Goal: Information Seeking & Learning: Learn about a topic

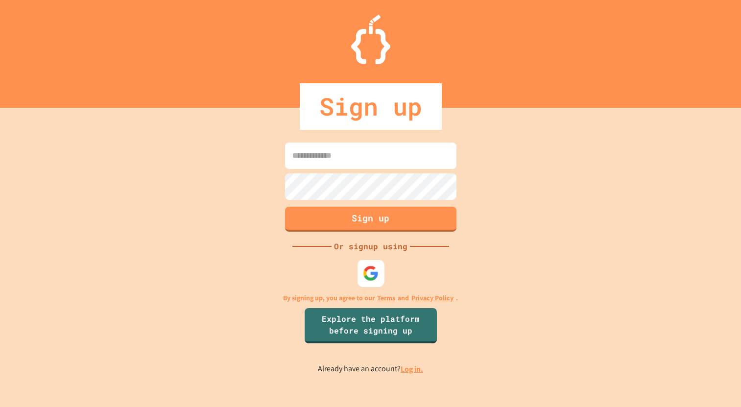
click at [371, 280] on img at bounding box center [371, 273] width 16 height 16
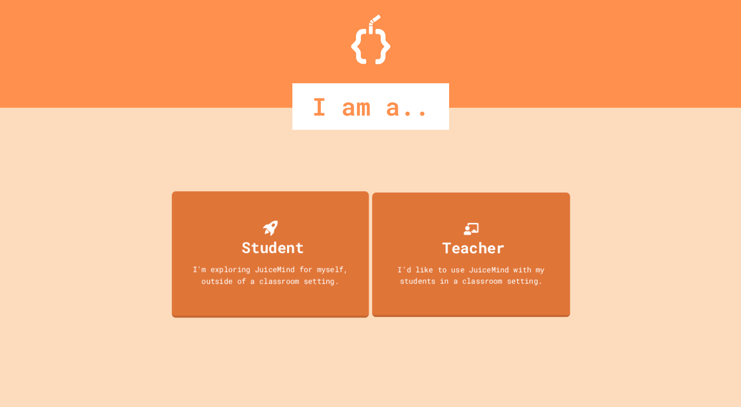
click at [329, 252] on div "Student I'm exploring JuiceMind for myself, outside of a classroom setting." at bounding box center [269, 254] width 197 height 126
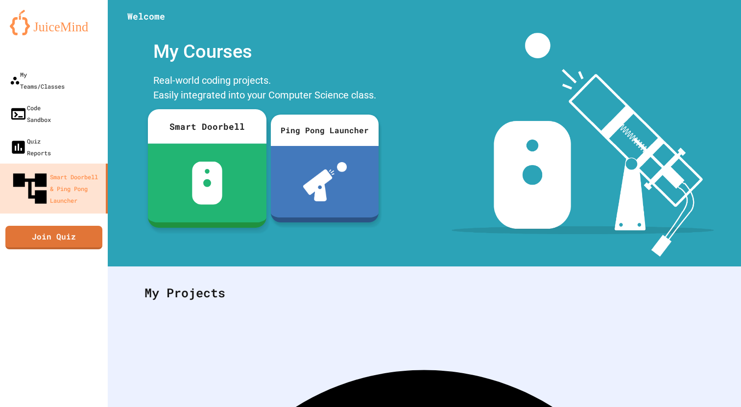
click at [172, 147] on div at bounding box center [207, 183] width 119 height 79
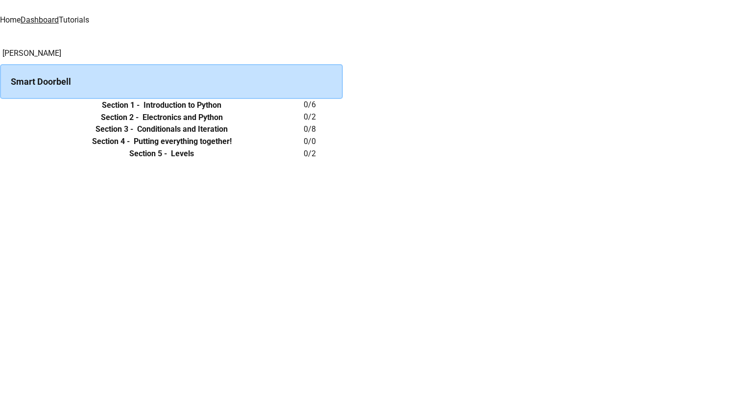
click at [304, 111] on th "Section 1 - Introduction to Python" at bounding box center [162, 105] width 284 height 12
click at [0, 105] on icon "expand row" at bounding box center [0, 105] width 0 height 0
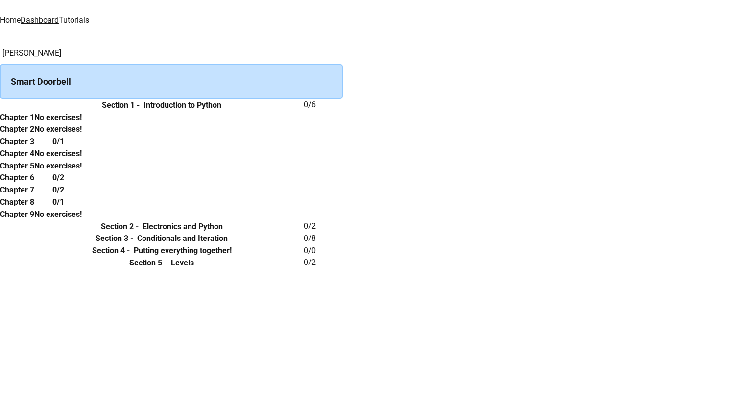
click at [82, 147] on div "0/1" at bounding box center [58, 141] width 48 height 12
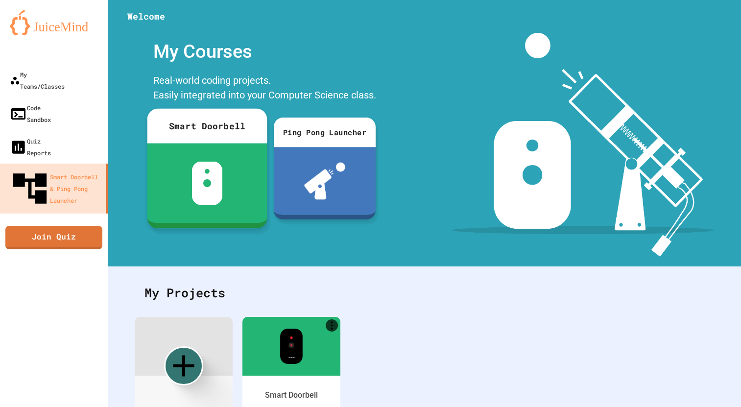
click at [209, 187] on img at bounding box center [207, 184] width 31 height 44
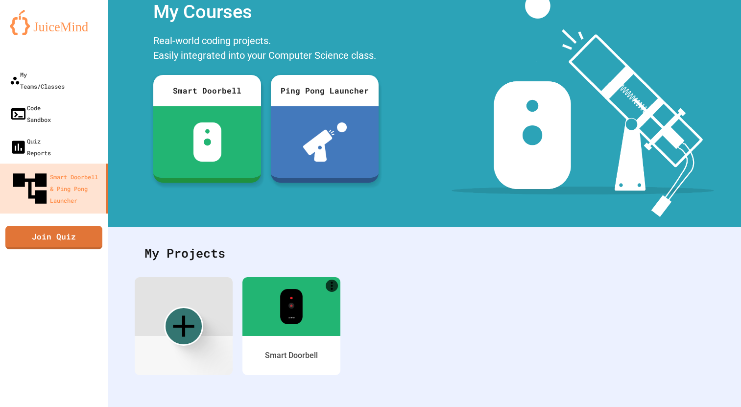
scroll to position [39, 0]
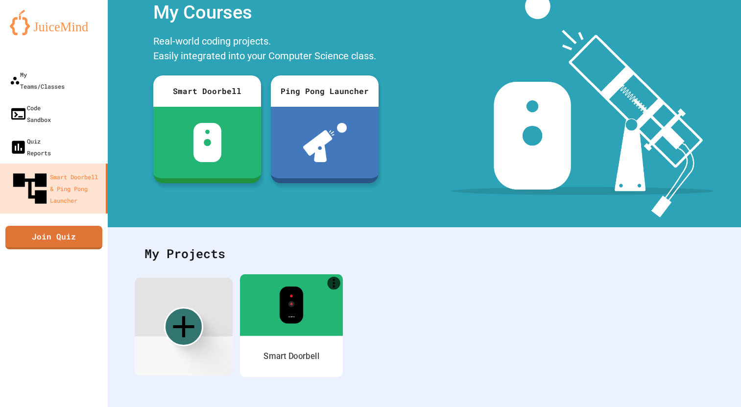
click at [306, 328] on div at bounding box center [291, 305] width 103 height 62
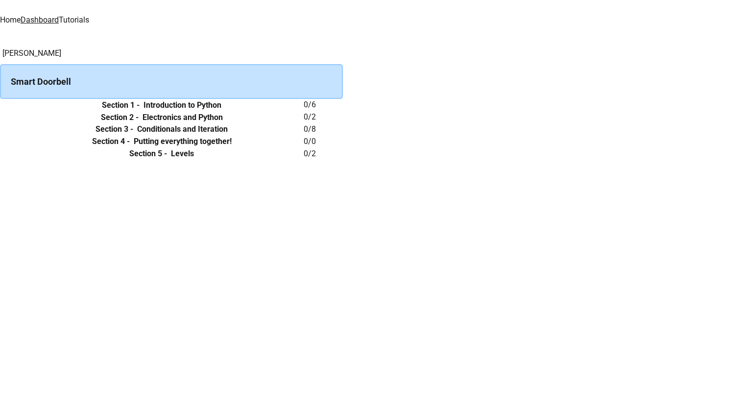
click at [0, 105] on icon "expand row" at bounding box center [0, 105] width 0 height 0
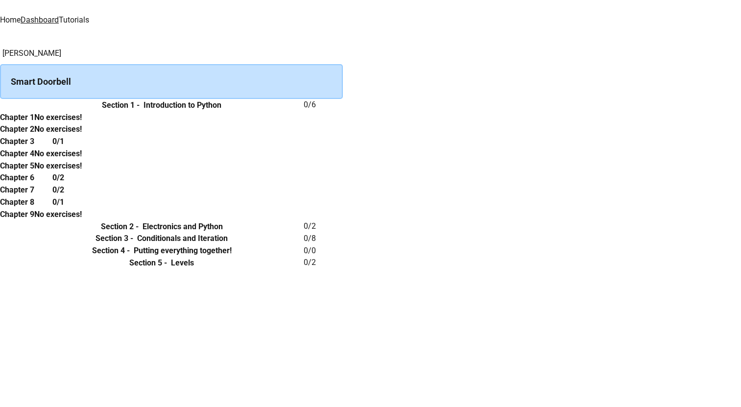
click at [64, 147] on h6 "0/1" at bounding box center [58, 142] width 12 height 12
click at [34, 147] on h6 "Chapter 3" at bounding box center [17, 142] width 34 height 12
click at [343, 72] on div "Smart Doorbell" at bounding box center [171, 81] width 343 height 35
click at [140, 111] on h6 "Section 1 -" at bounding box center [121, 105] width 38 height 12
click at [221, 111] on h6 "Introduction to Python" at bounding box center [183, 105] width 78 height 12
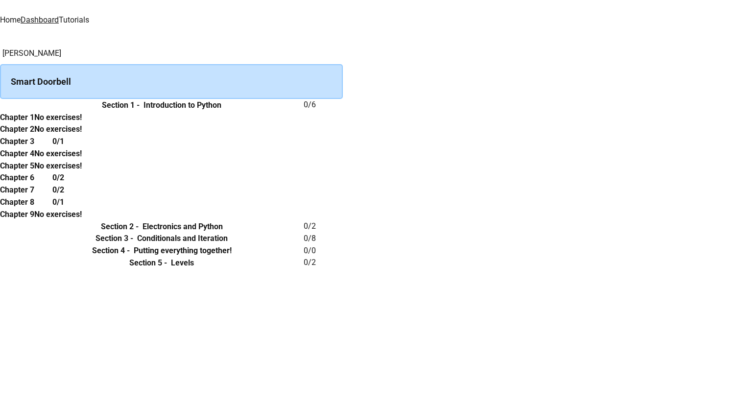
click at [0, 105] on icon "expand row" at bounding box center [0, 105] width 0 height 0
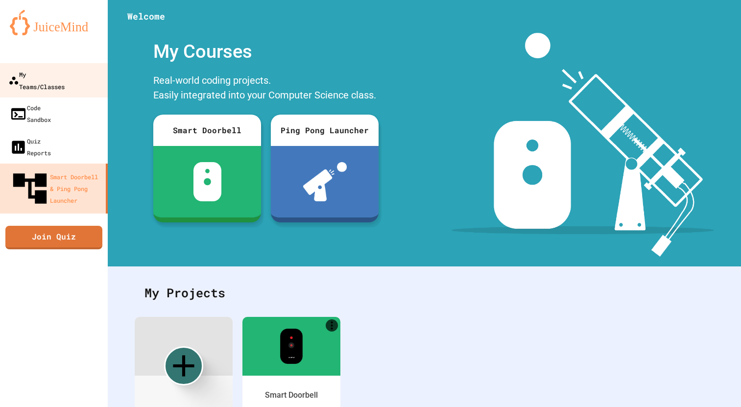
click at [99, 82] on link "My Teams/Classes" at bounding box center [54, 80] width 111 height 34
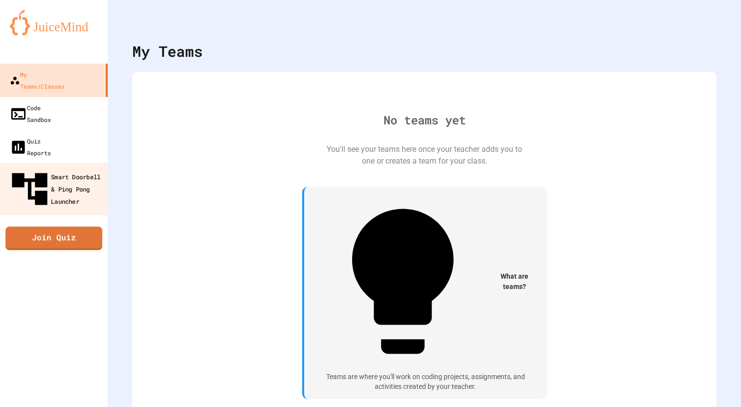
click at [83, 168] on div "Smart Doorbell & Ping Pong Launcher" at bounding box center [56, 189] width 97 height 43
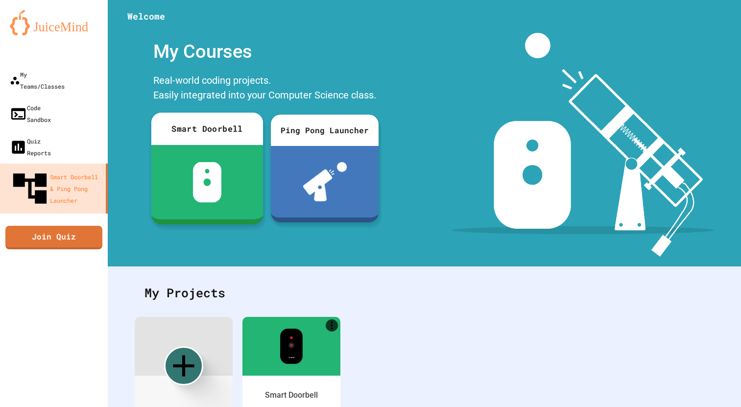
click at [228, 179] on div at bounding box center [207, 182] width 112 height 74
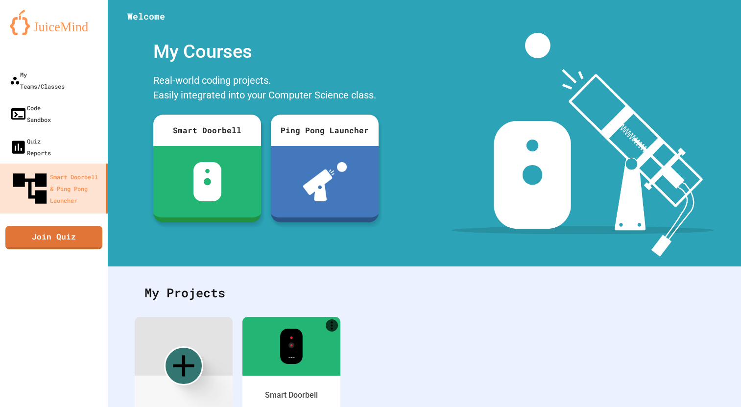
type input "******"
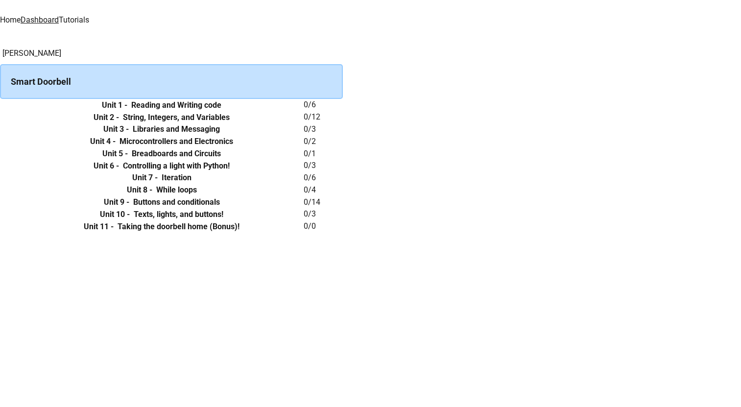
click at [221, 111] on h6 "Reading and Writing code" at bounding box center [176, 105] width 90 height 12
click at [0, 105] on button "expand row" at bounding box center [0, 105] width 0 height 0
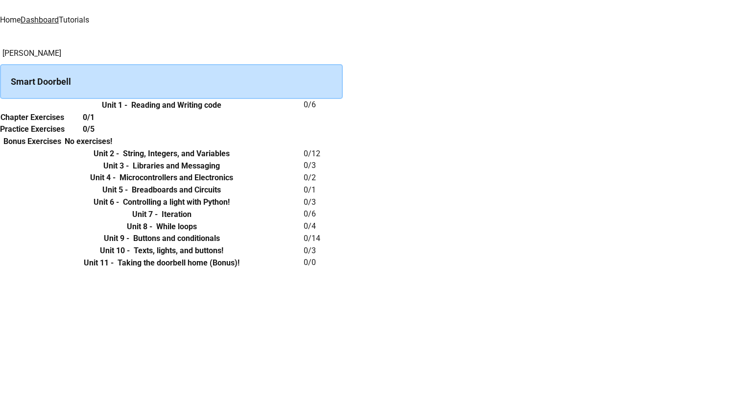
click at [65, 123] on th "Chapter Exercises" at bounding box center [32, 117] width 65 height 12
click at [64, 123] on h6 "Chapter Exercises" at bounding box center [32, 118] width 64 height 12
click at [95, 123] on h6 "0/1" at bounding box center [89, 118] width 12 height 12
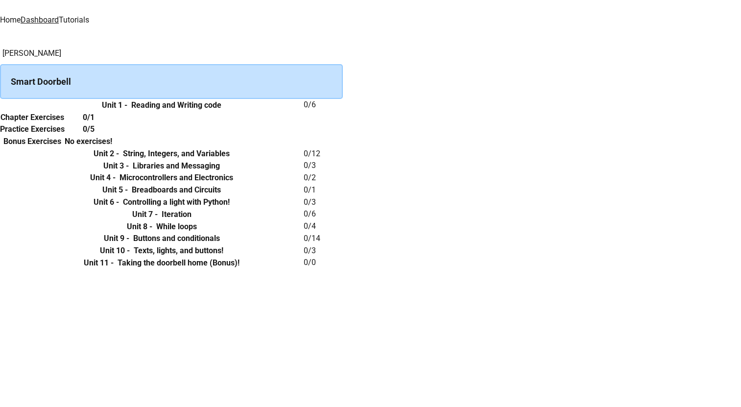
click at [89, 15] on link "Tutorials" at bounding box center [74, 19] width 30 height 9
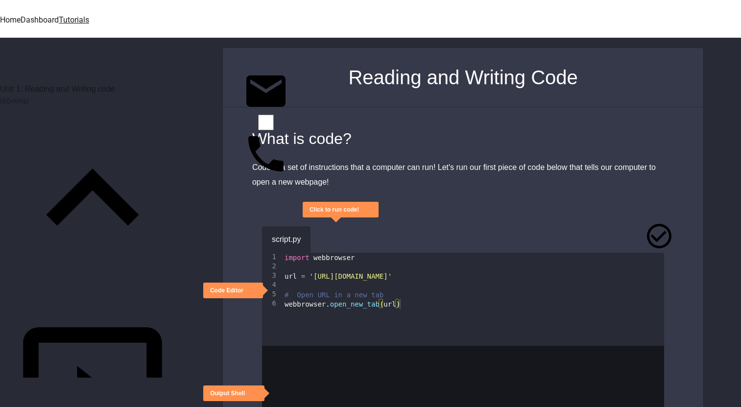
click at [368, 213] on icon "close" at bounding box center [365, 216] width 7 height 7
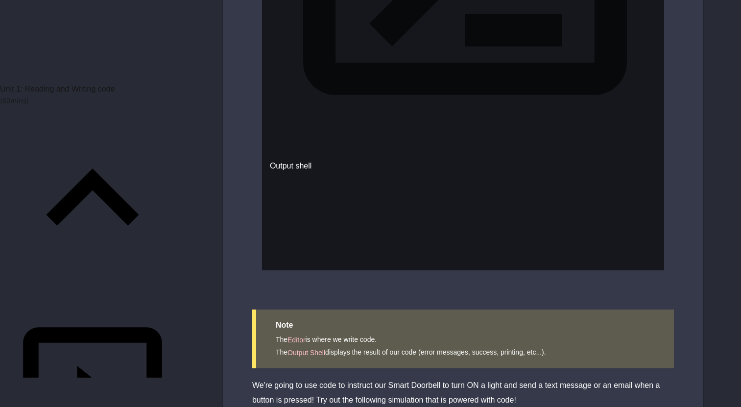
scroll to position [579, 0]
type input "**********"
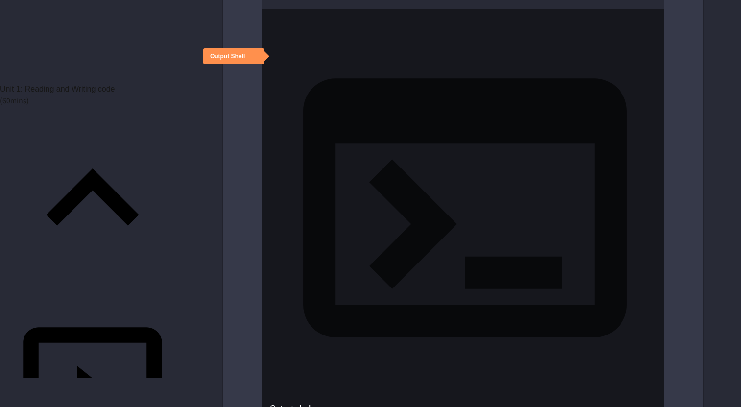
scroll to position [470, 0]
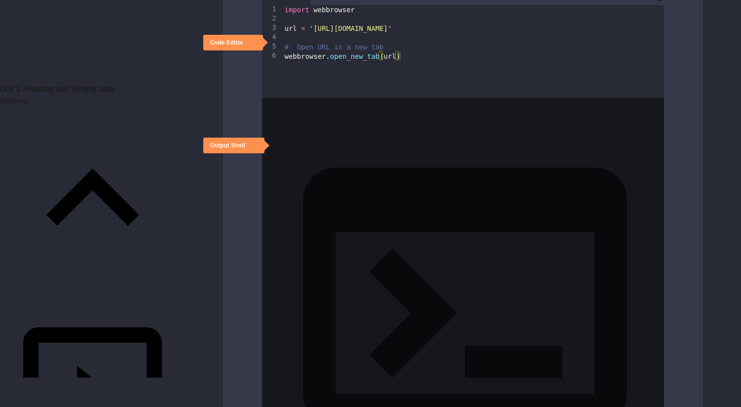
scroll to position [173, 0]
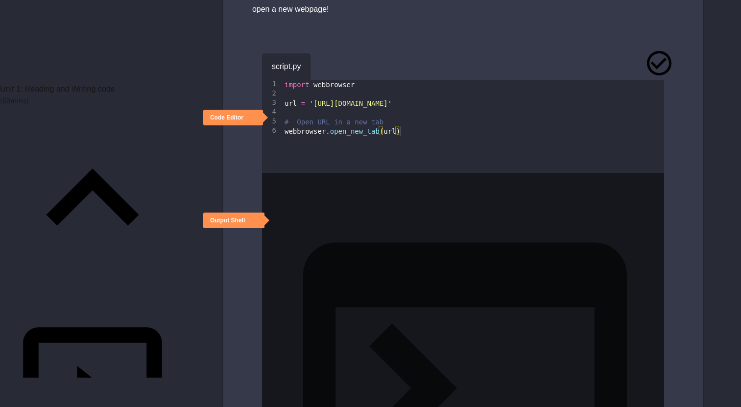
click at [245, 221] on icon "close" at bounding box center [245, 221] width 0 height 0
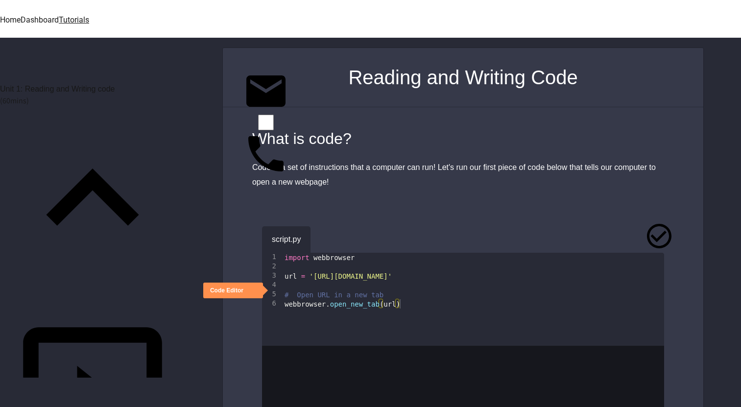
scroll to position [0, 0]
click at [325, 237] on icon "button" at bounding box center [325, 237] width 0 height 0
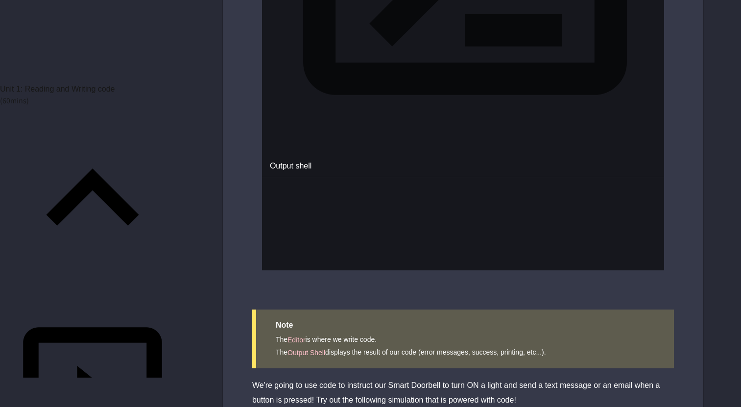
scroll to position [579, 0]
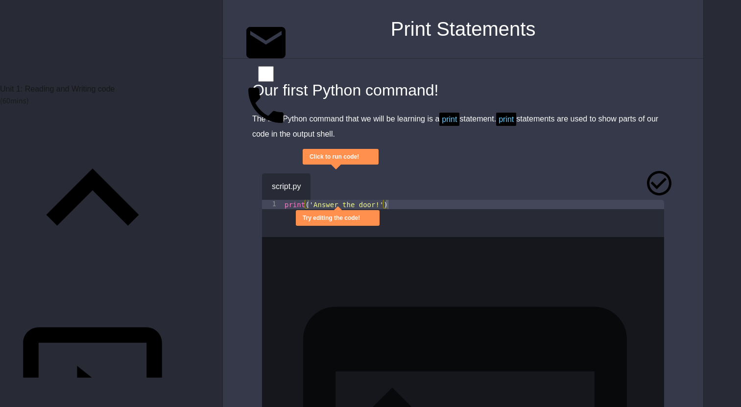
scroll to position [80, 0]
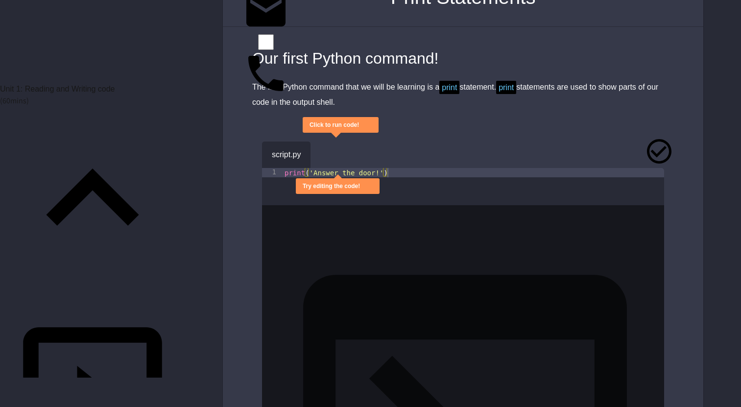
click at [360, 187] on icon "close" at bounding box center [360, 187] width 0 height 0
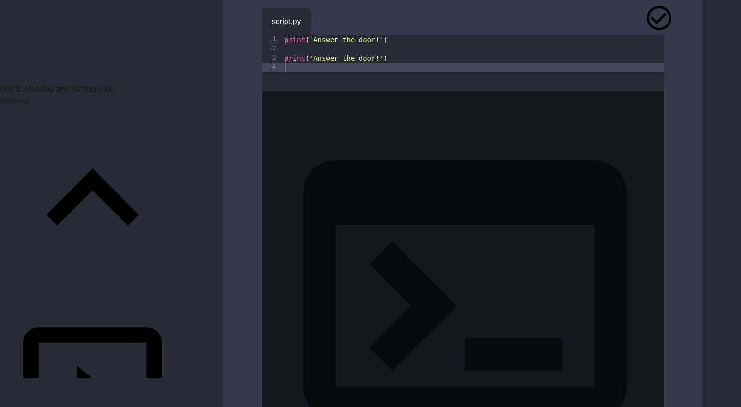
scroll to position [1180, 0]
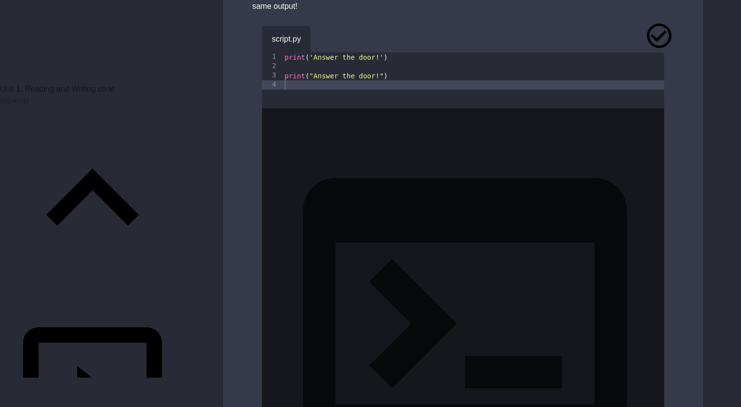
scroll to position [1157, 0]
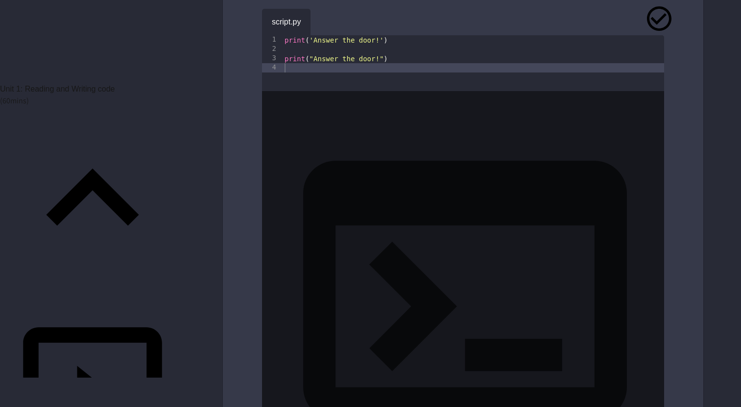
scroll to position [0, 5]
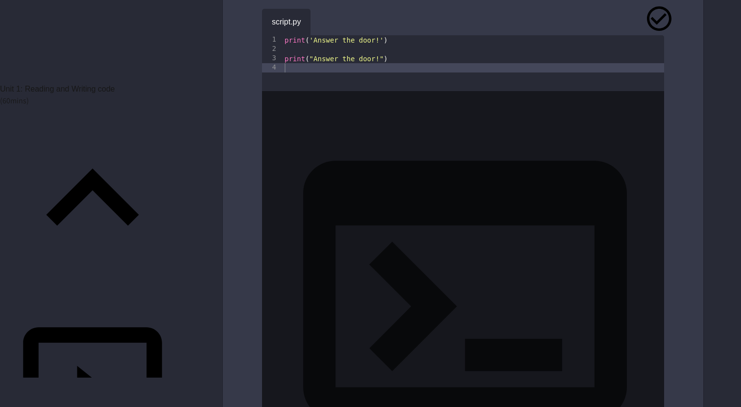
type textarea "**********"
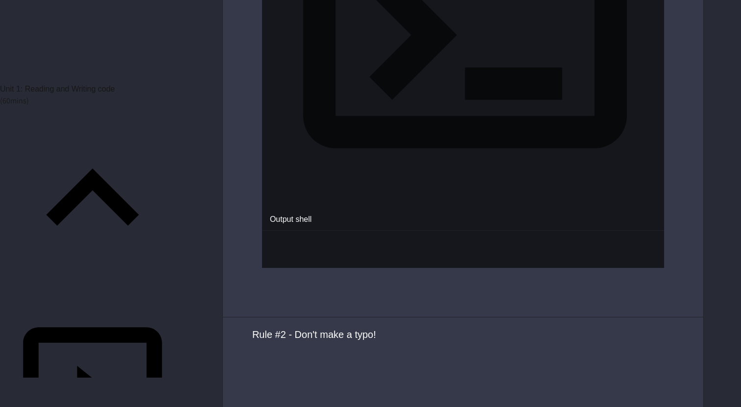
scroll to position [1708, 0]
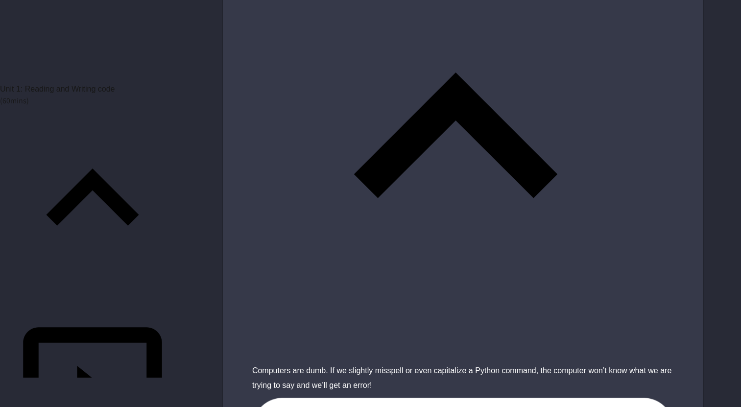
scroll to position [2101, 0]
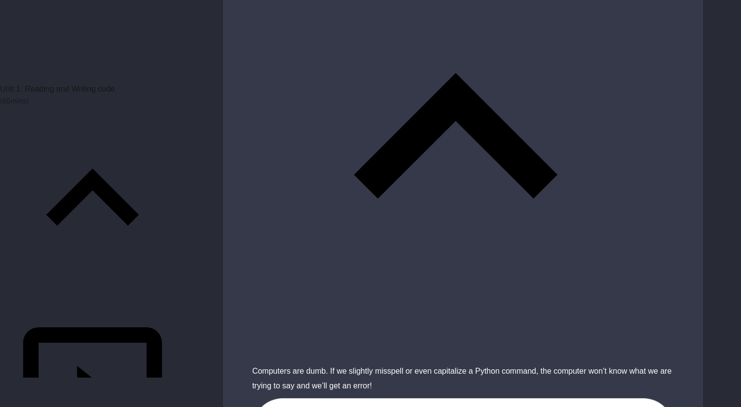
scroll to position [0, 5]
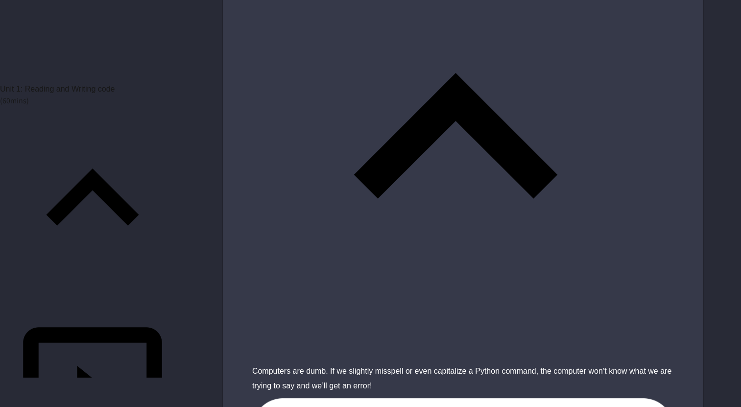
type textarea "**********"
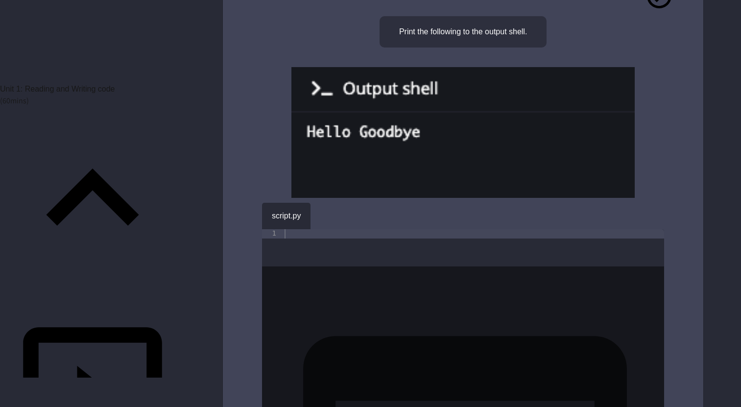
scroll to position [169, 0]
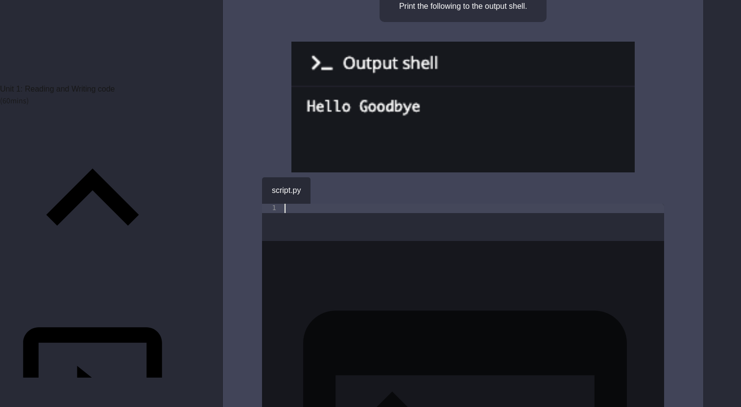
click at [373, 204] on div at bounding box center [474, 232] width 382 height 56
type textarea "**********"
click at [325, 188] on icon "button" at bounding box center [325, 188] width 0 height 0
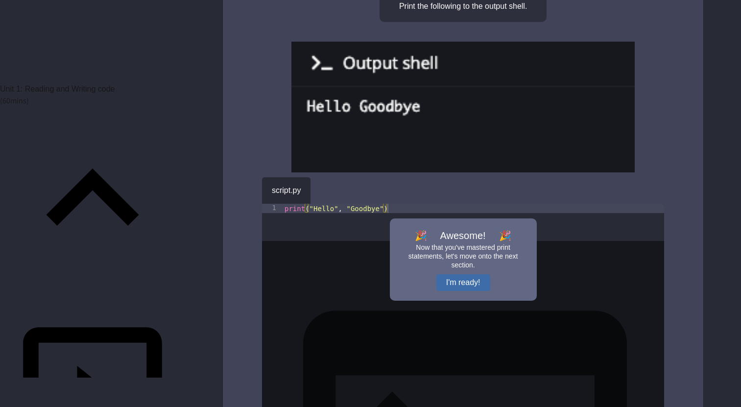
click at [475, 276] on button "I'm ready!" at bounding box center [464, 282] width 54 height 17
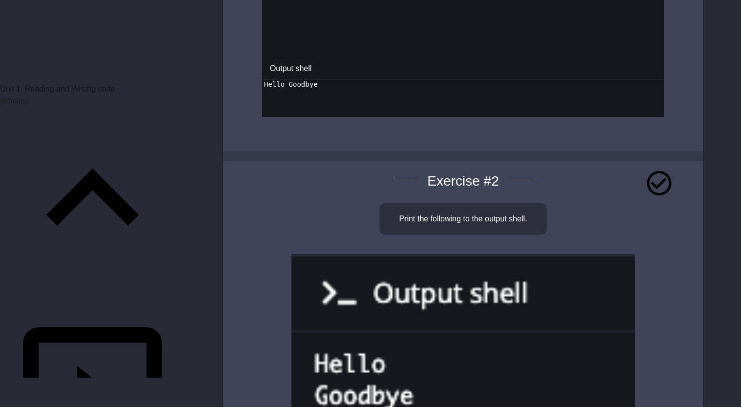
scroll to position [688, 0]
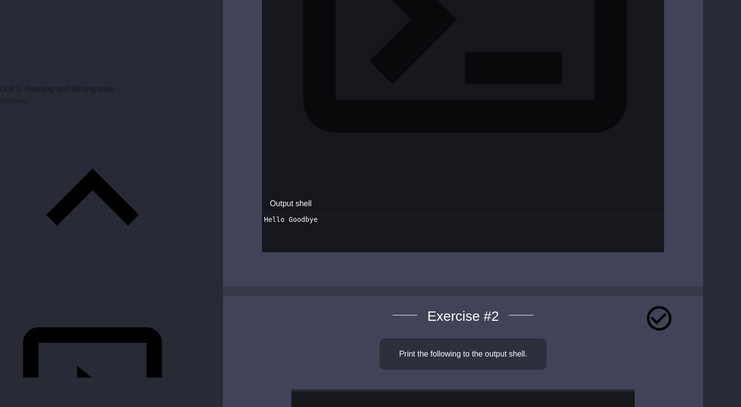
scroll to position [0, 3]
type textarea "**********"
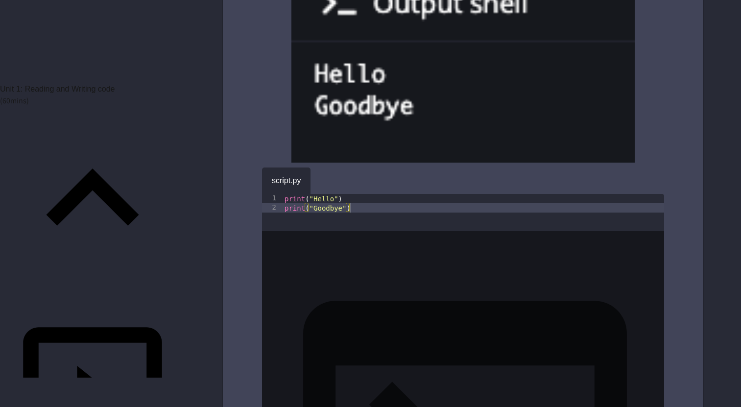
scroll to position [1042, 0]
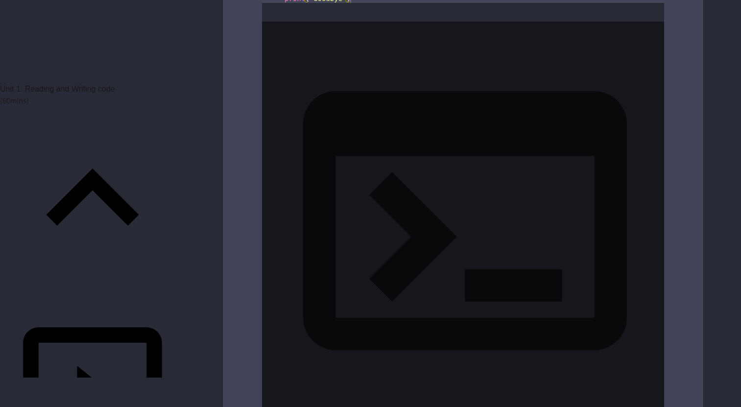
scroll to position [1331, 0]
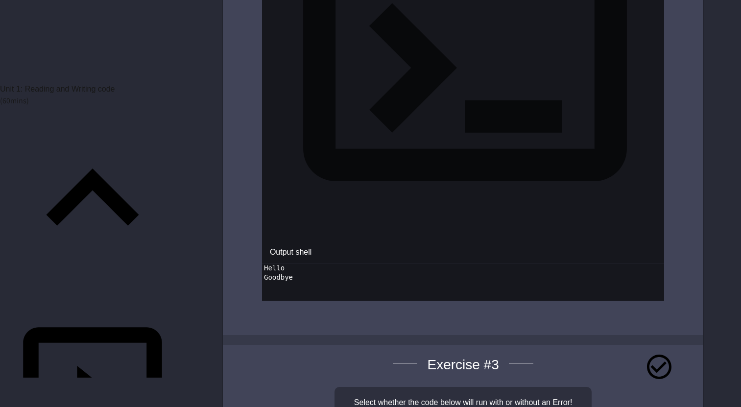
scroll to position [1510, 0]
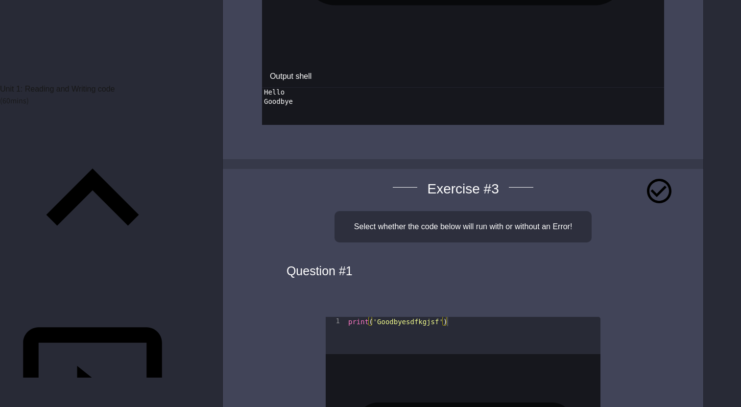
scroll to position [1682, 0]
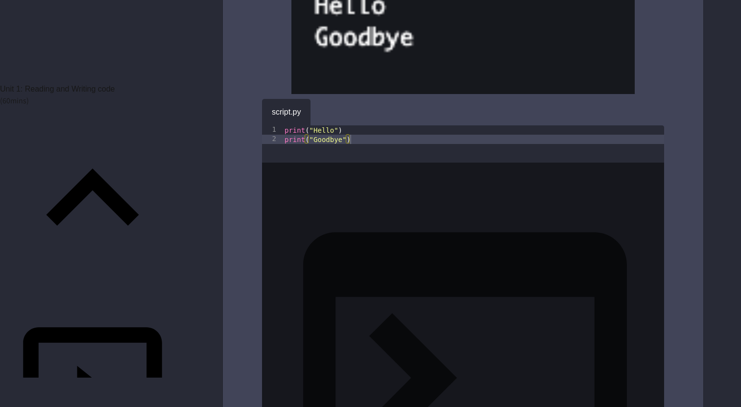
scroll to position [1019, 0]
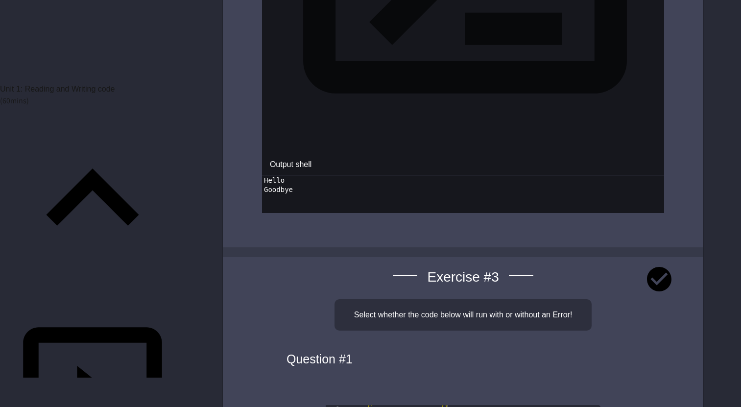
scroll to position [1534, 0]
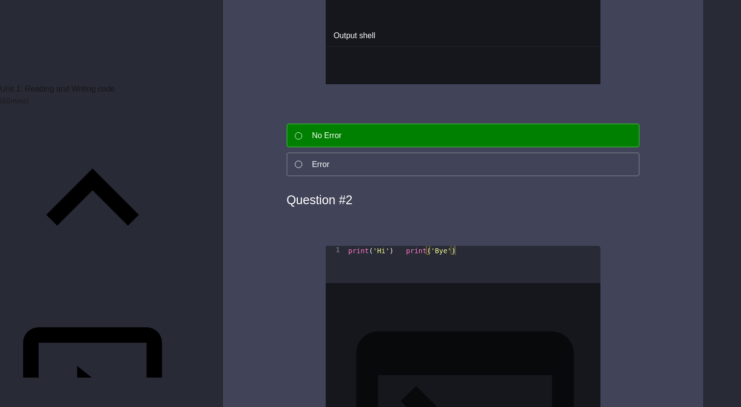
scroll to position [2199, 0]
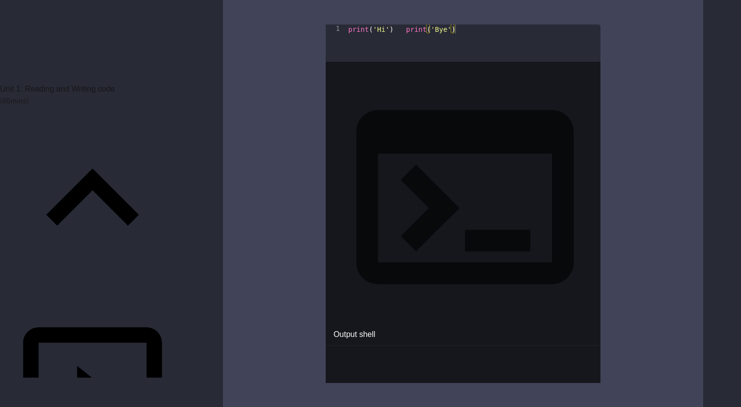
scroll to position [2444, 0]
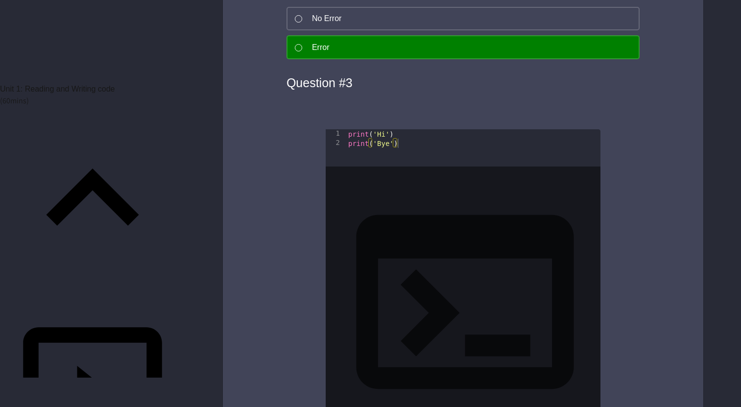
scroll to position [2856, 0]
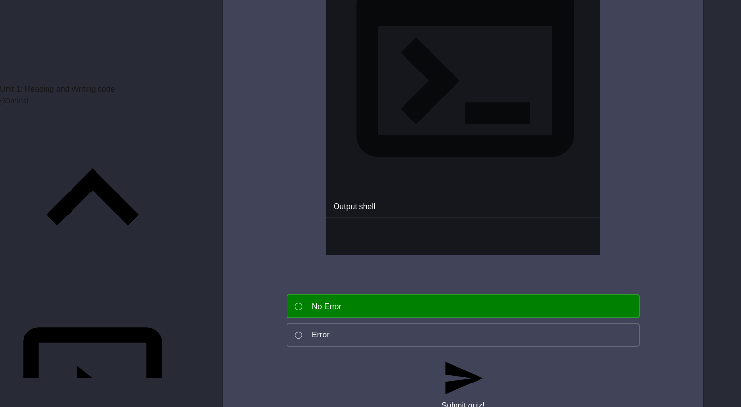
scroll to position [3169, 0]
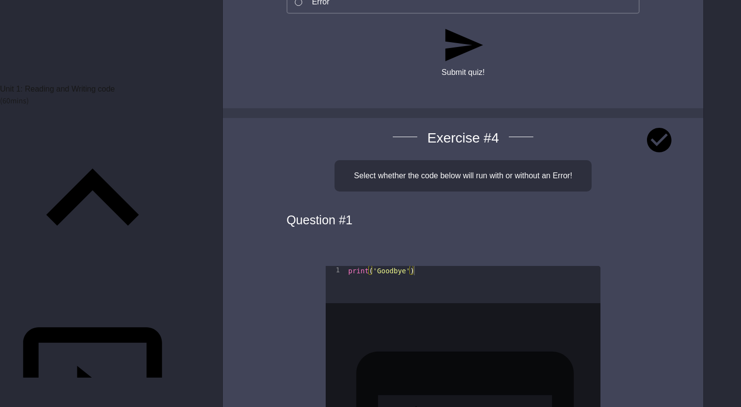
scroll to position [3426, 0]
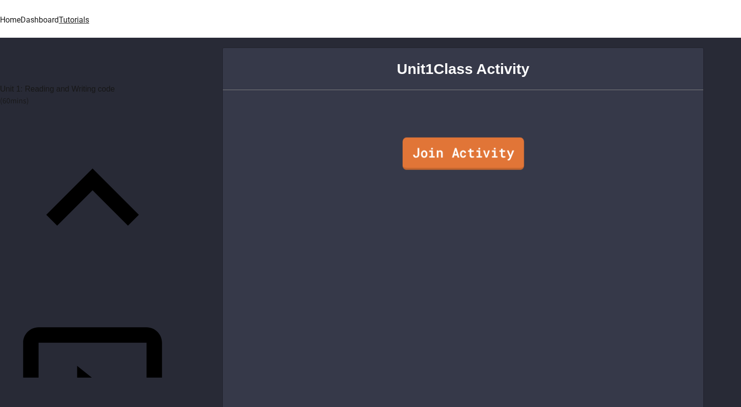
click at [474, 152] on link "Join Activity" at bounding box center [464, 154] width 122 height 32
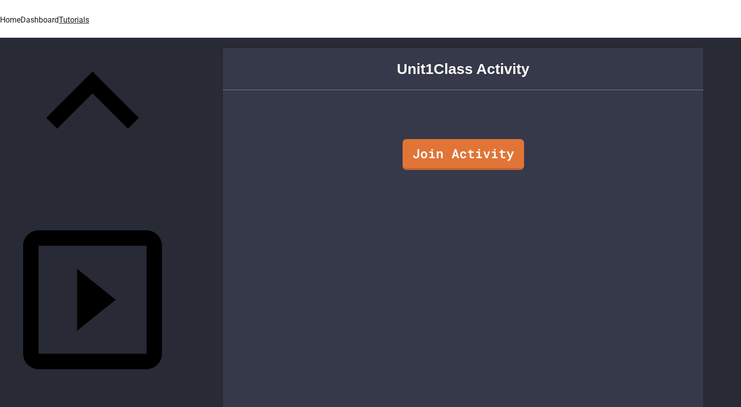
scroll to position [238, 0]
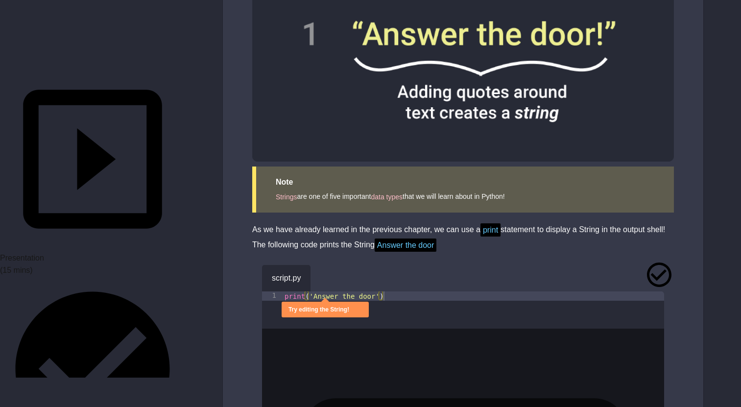
scroll to position [719, 0]
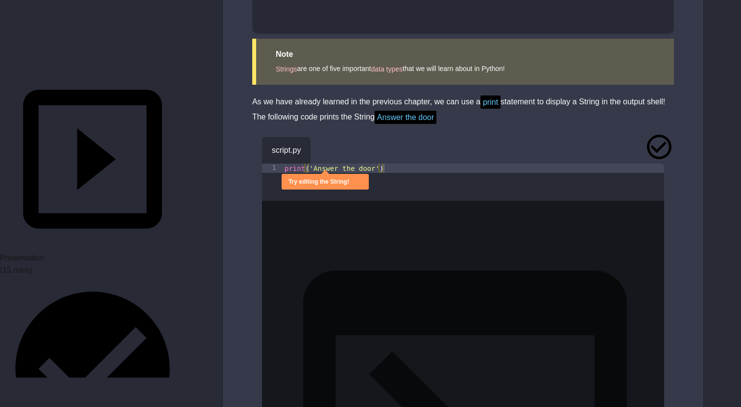
click at [325, 148] on icon "button" at bounding box center [325, 148] width 0 height 0
click at [349, 182] on icon "close" at bounding box center [349, 182] width 0 height 0
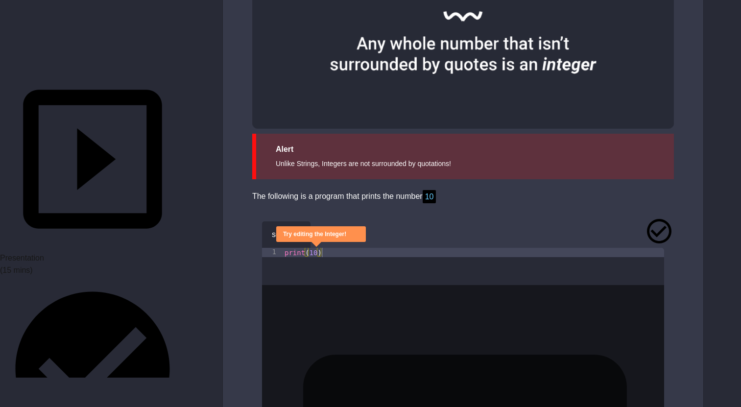
scroll to position [818, 0]
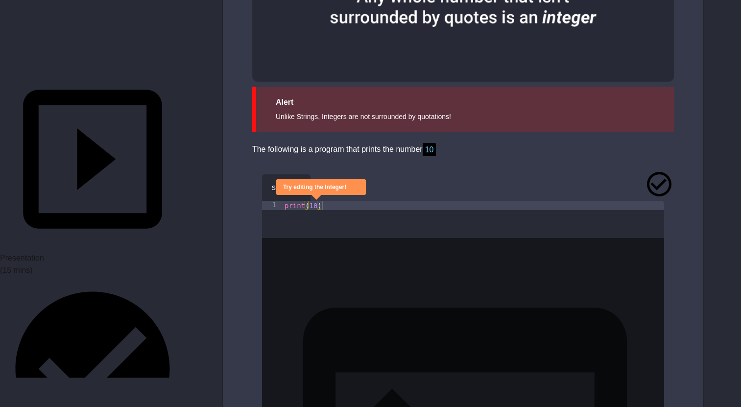
click at [325, 185] on icon "button" at bounding box center [325, 185] width 0 height 0
click at [346, 188] on icon "close" at bounding box center [346, 188] width 0 height 0
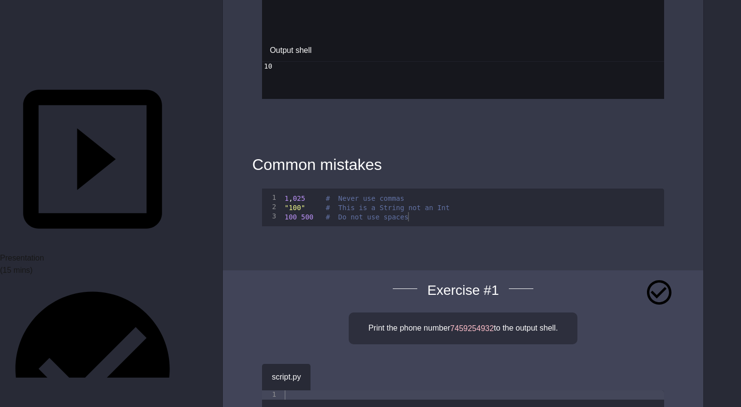
scroll to position [1523, 0]
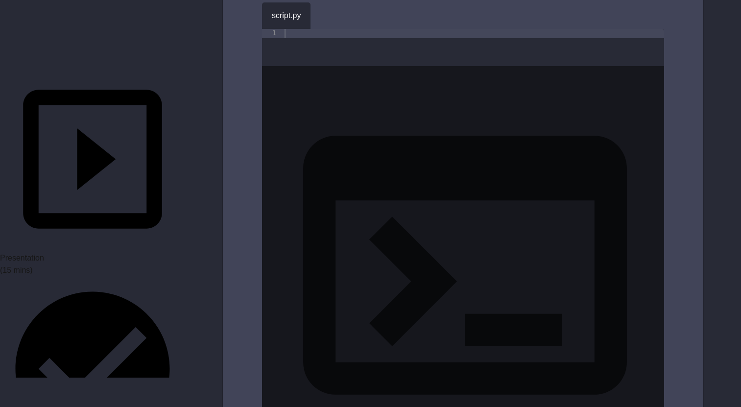
scroll to position [2029, 0]
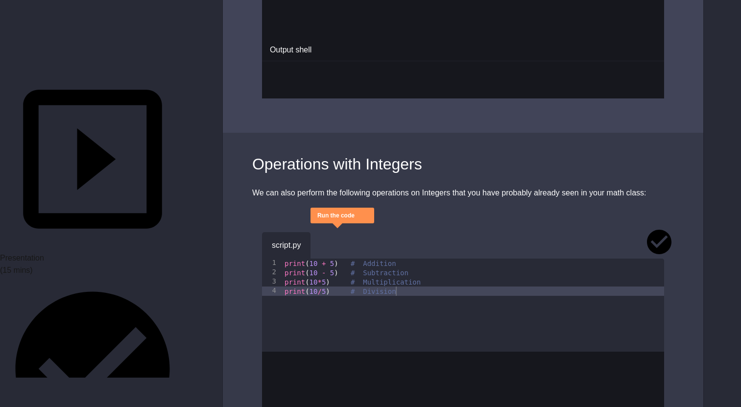
scroll to position [2182, 0]
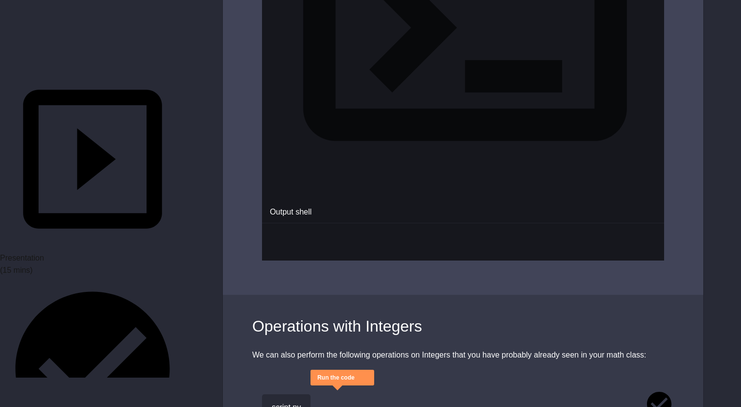
scroll to position [0, 2]
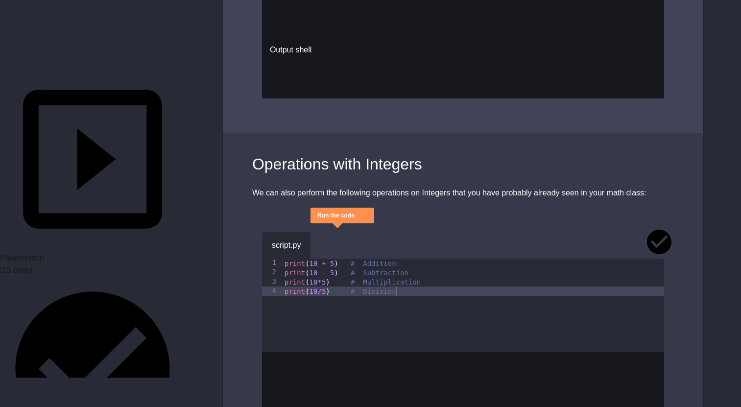
scroll to position [2182, 0]
type textarea "**********"
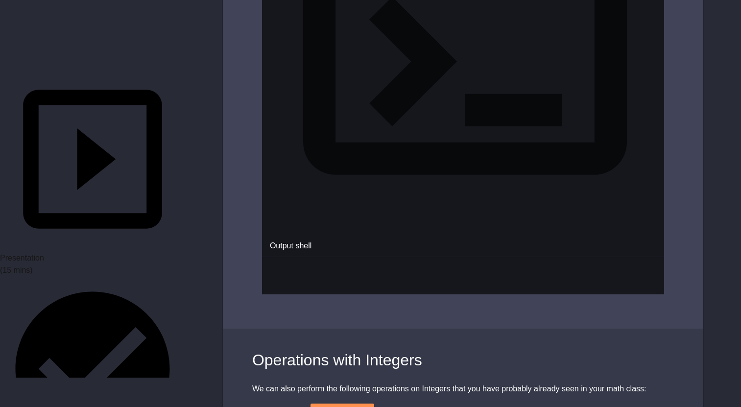
scroll to position [1818, 0]
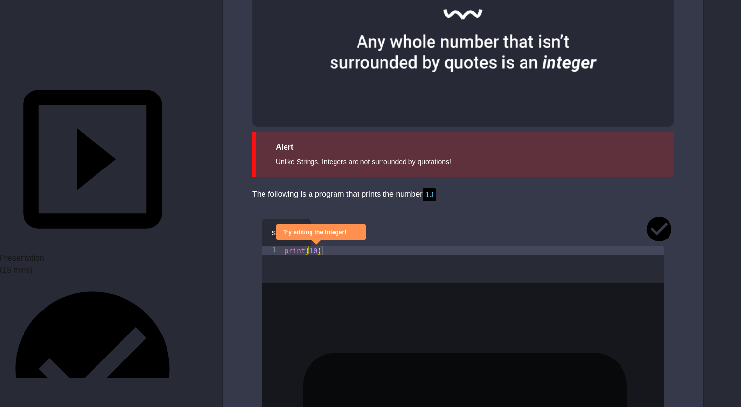
scroll to position [894, 0]
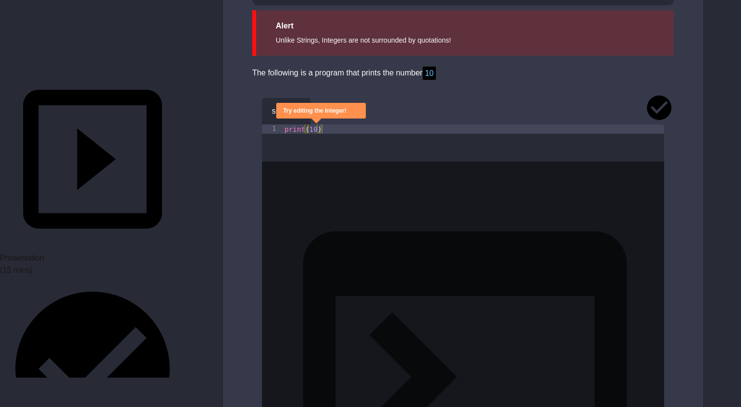
click at [325, 109] on icon "button" at bounding box center [325, 109] width 0 height 0
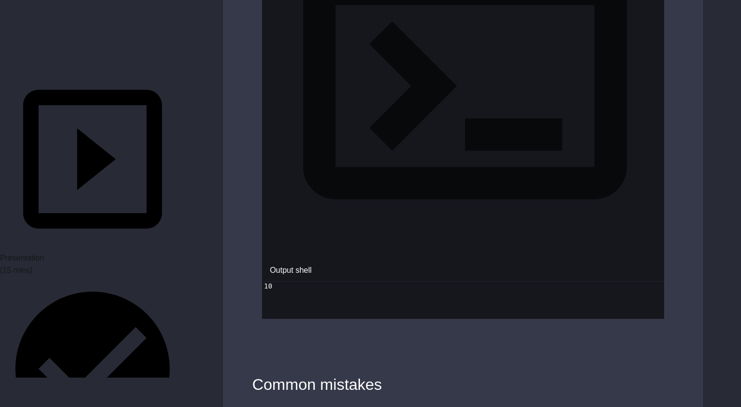
scroll to position [1251, 0]
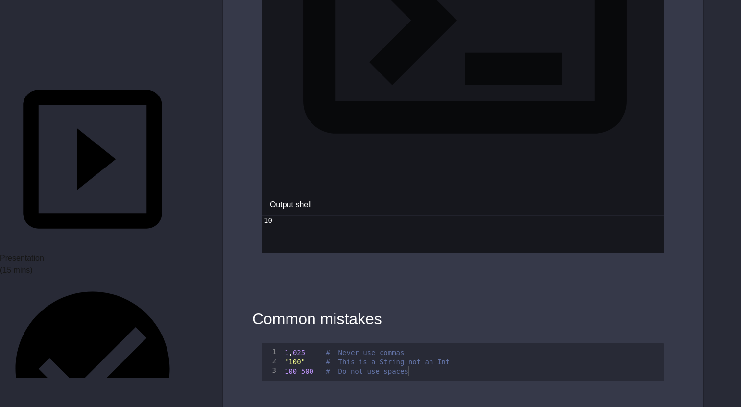
type textarea "**********"
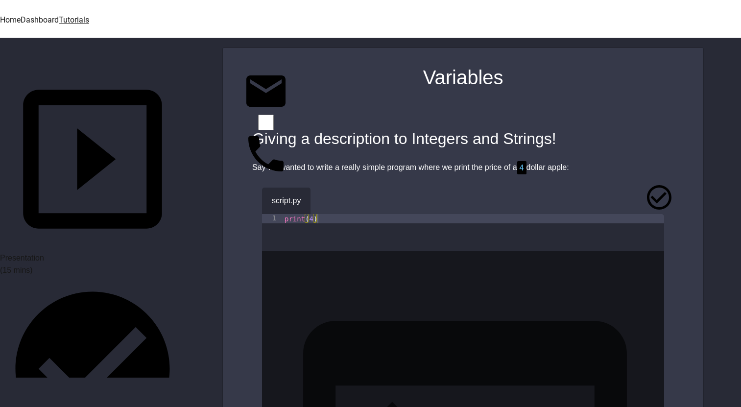
click at [334, 201] on icon "button" at bounding box center [331, 204] width 5 height 7
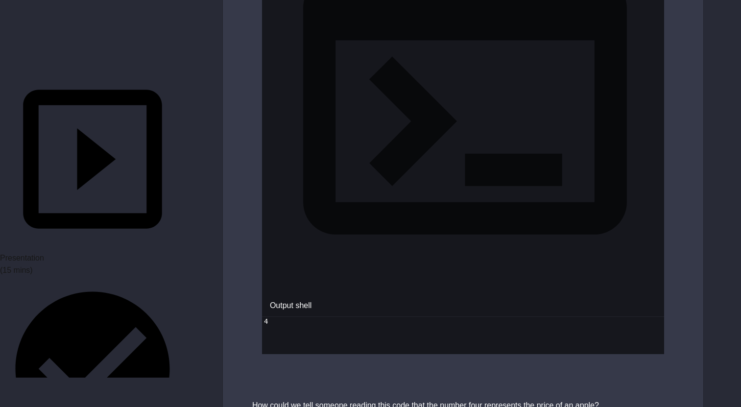
scroll to position [396, 0]
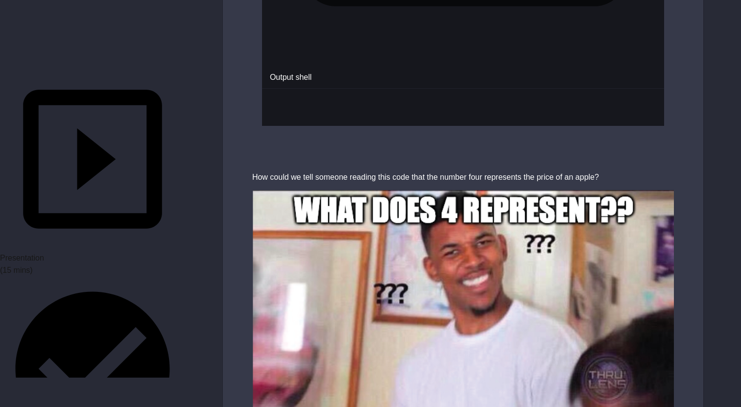
scroll to position [682, 0]
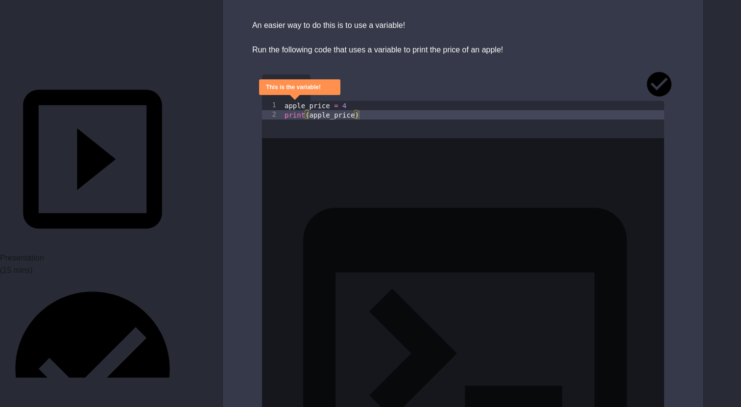
scroll to position [1946, 0]
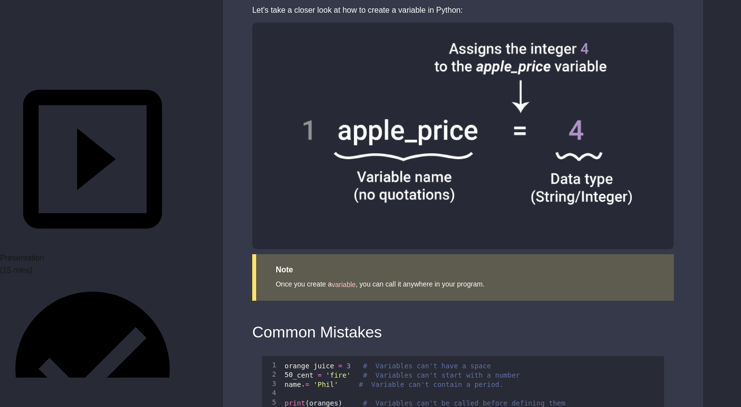
scroll to position [2484, 0]
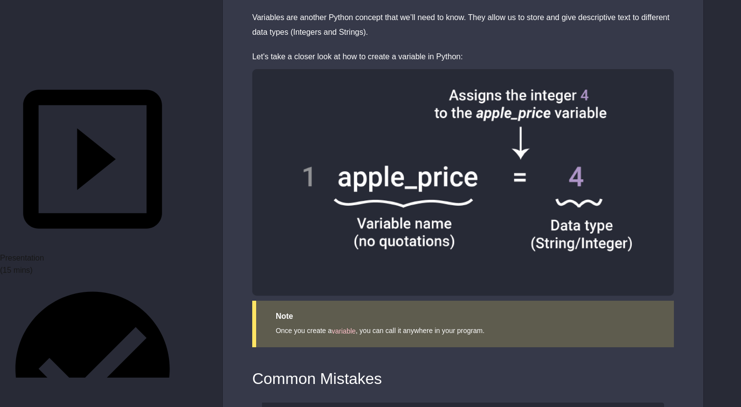
scroll to position [2525, 0]
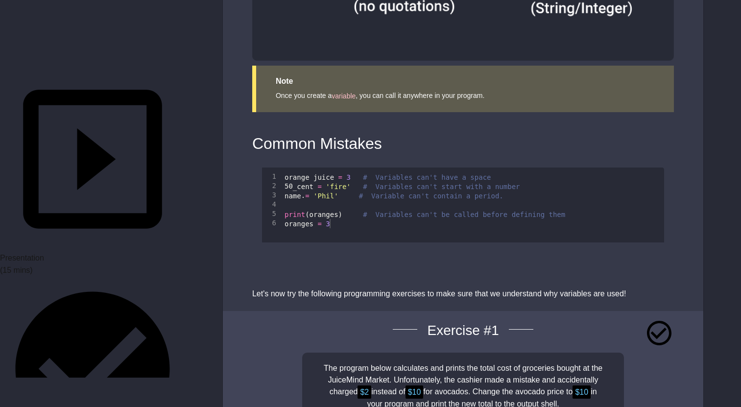
type textarea "**********"
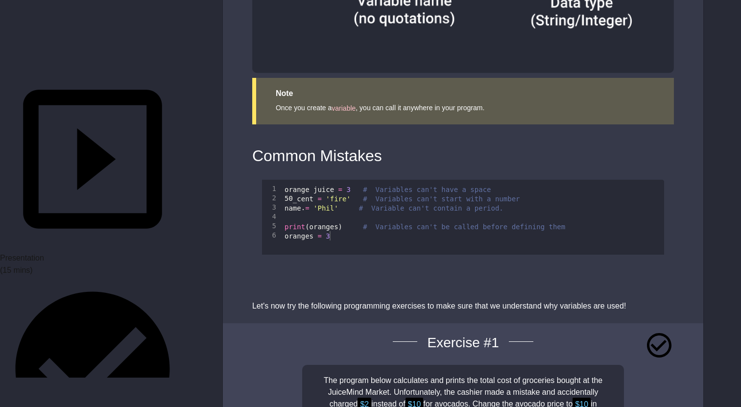
scroll to position [2459, 0]
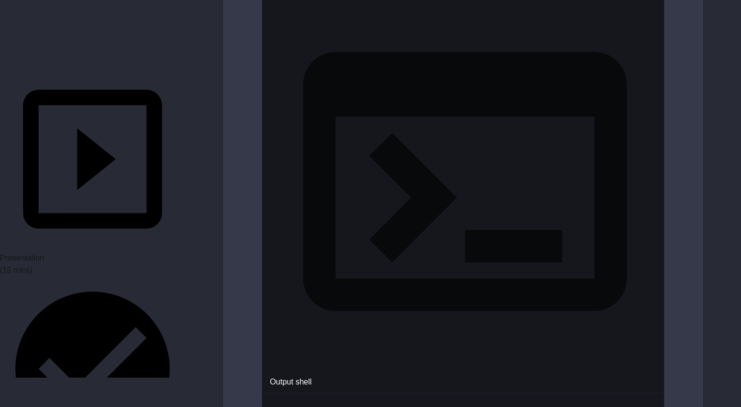
scroll to position [73, 0]
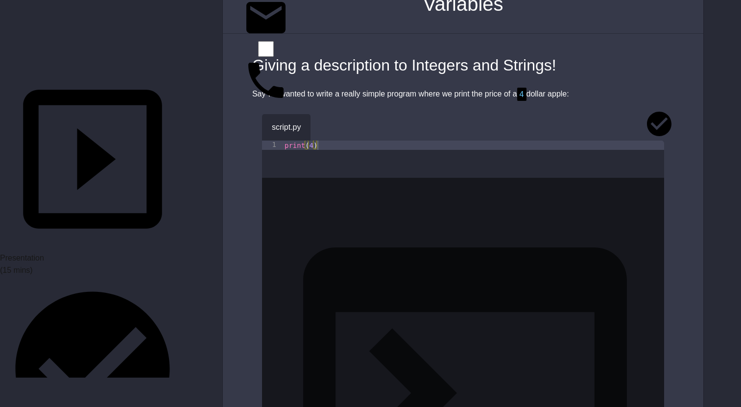
click at [325, 125] on icon "button" at bounding box center [325, 125] width 0 height 0
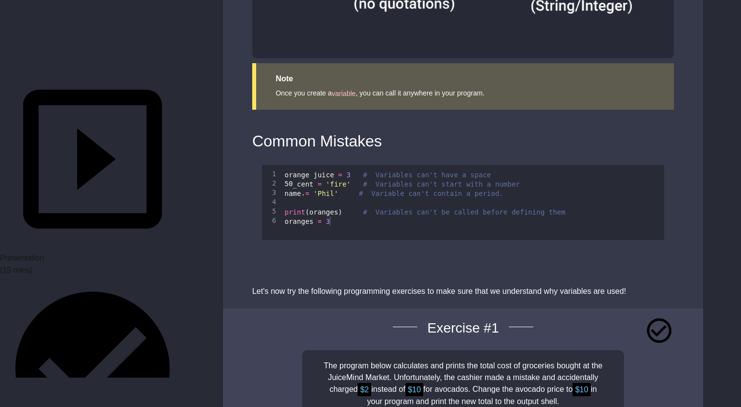
scroll to position [2526, 0]
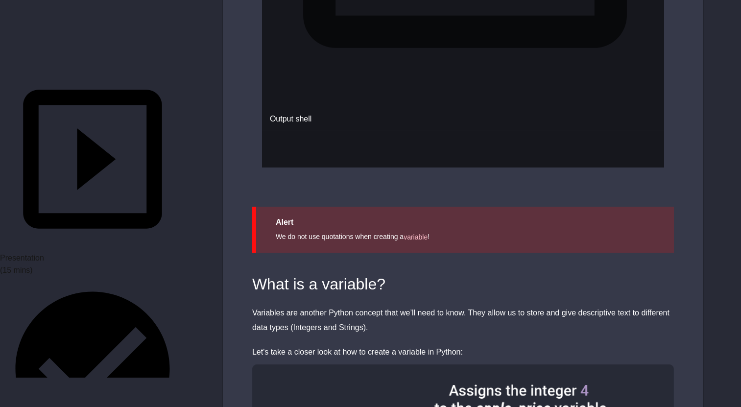
scroll to position [1983, 0]
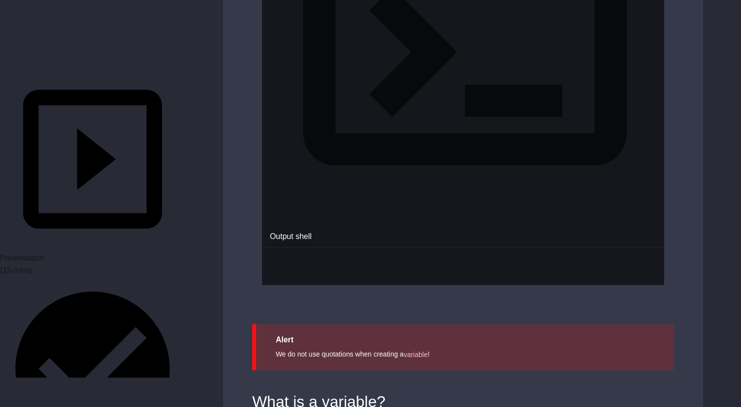
scroll to position [1879, 0]
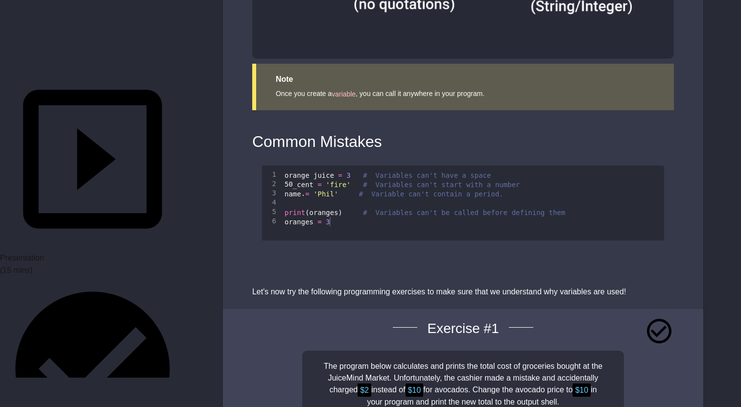
scroll to position [2526, 0]
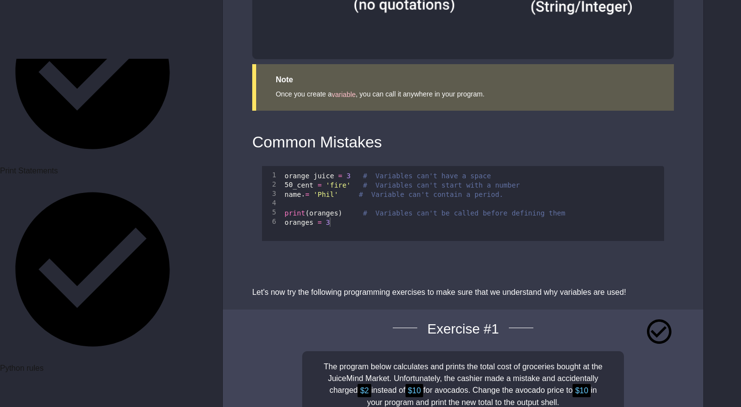
scroll to position [732, 0]
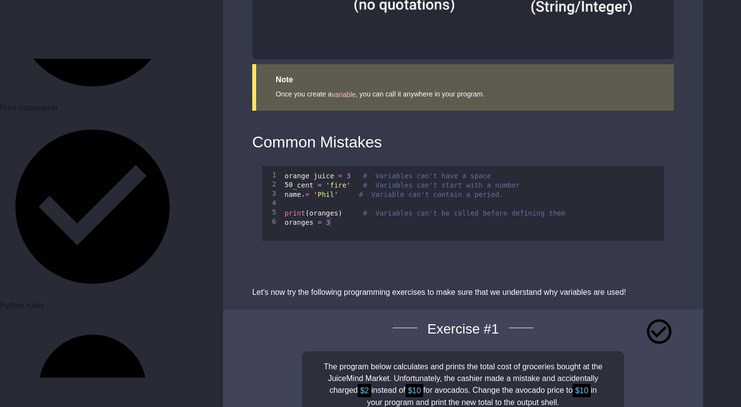
scroll to position [794, 0]
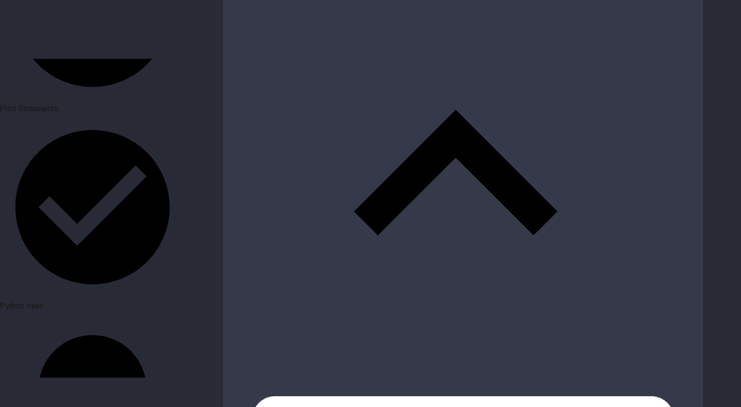
scroll to position [6647, 0]
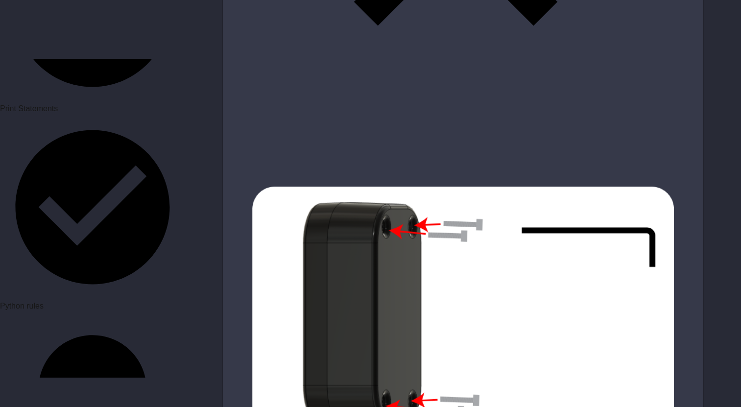
scroll to position [6850, 0]
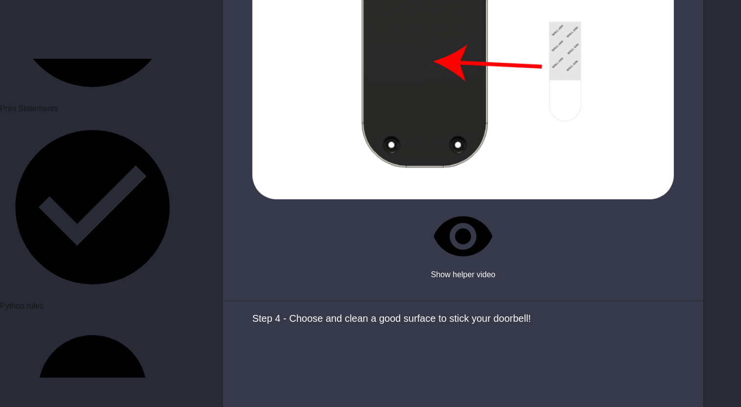
scroll to position [2609, 0]
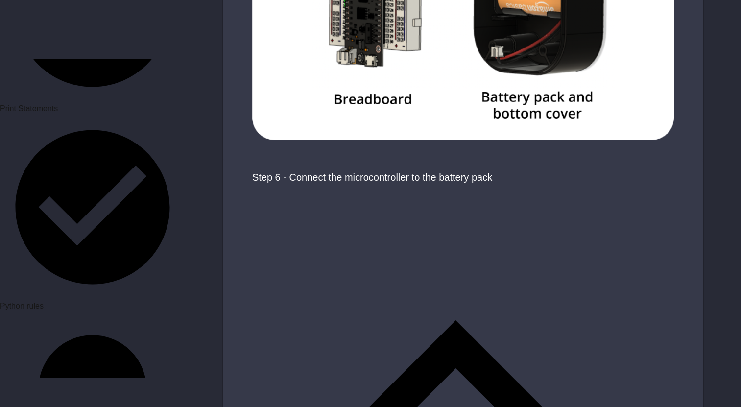
scroll to position [5641, 0]
